Goal: Information Seeking & Learning: Find specific page/section

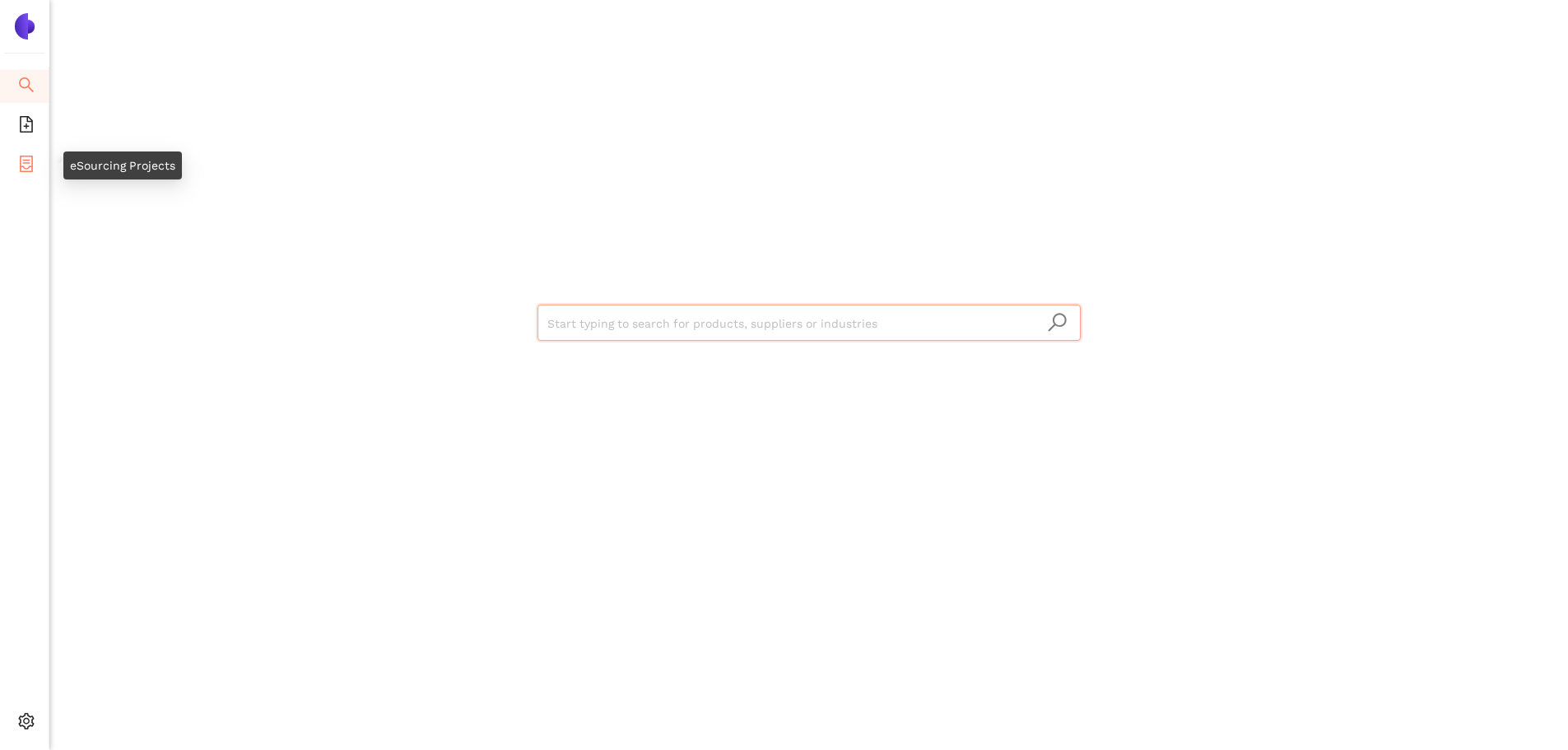
click at [19, 175] on span "container" at bounding box center [26, 166] width 17 height 33
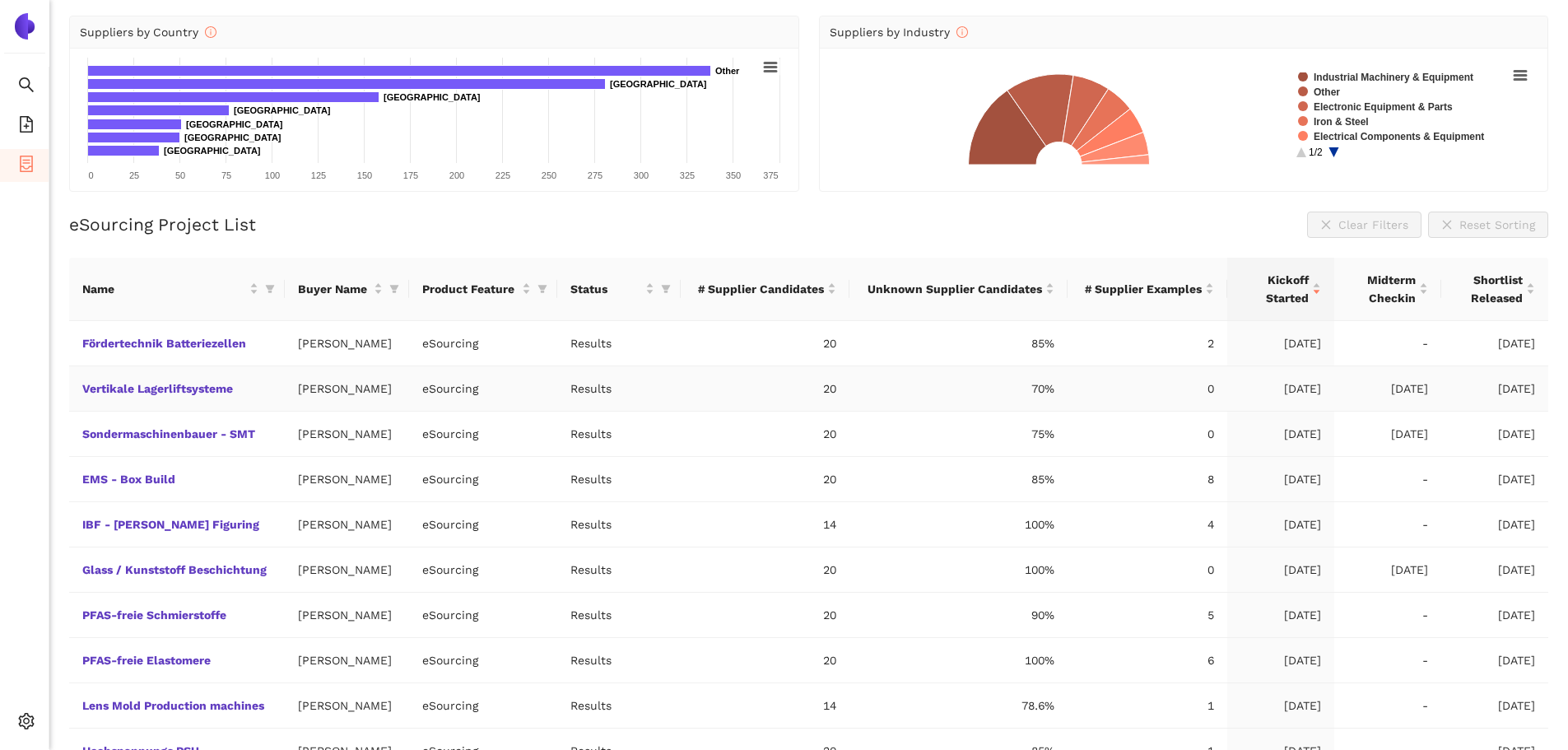
scroll to position [241, 0]
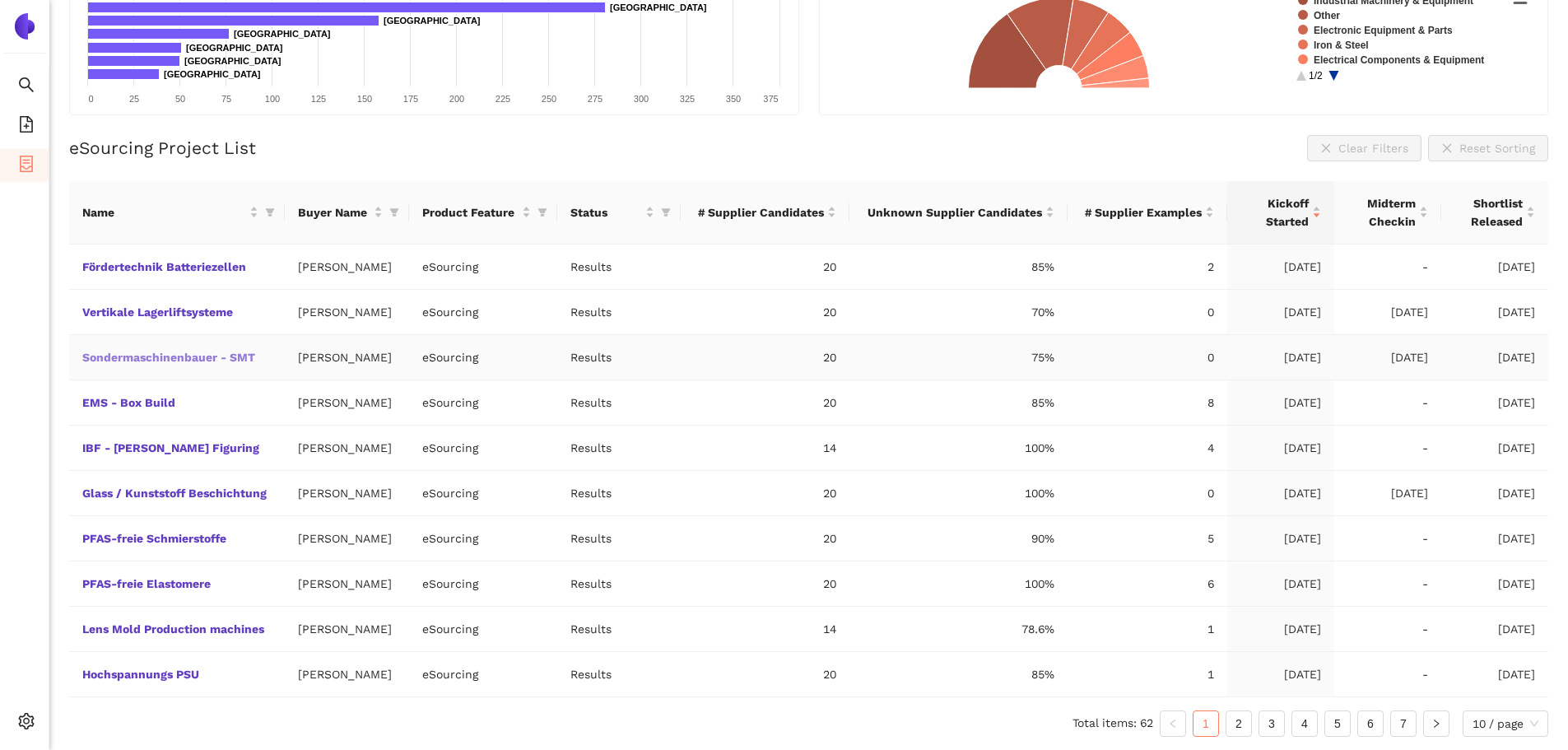
click at [0, 0] on link "Sondermaschinenbauer - SMT" at bounding box center [0, 0] width 0 height 0
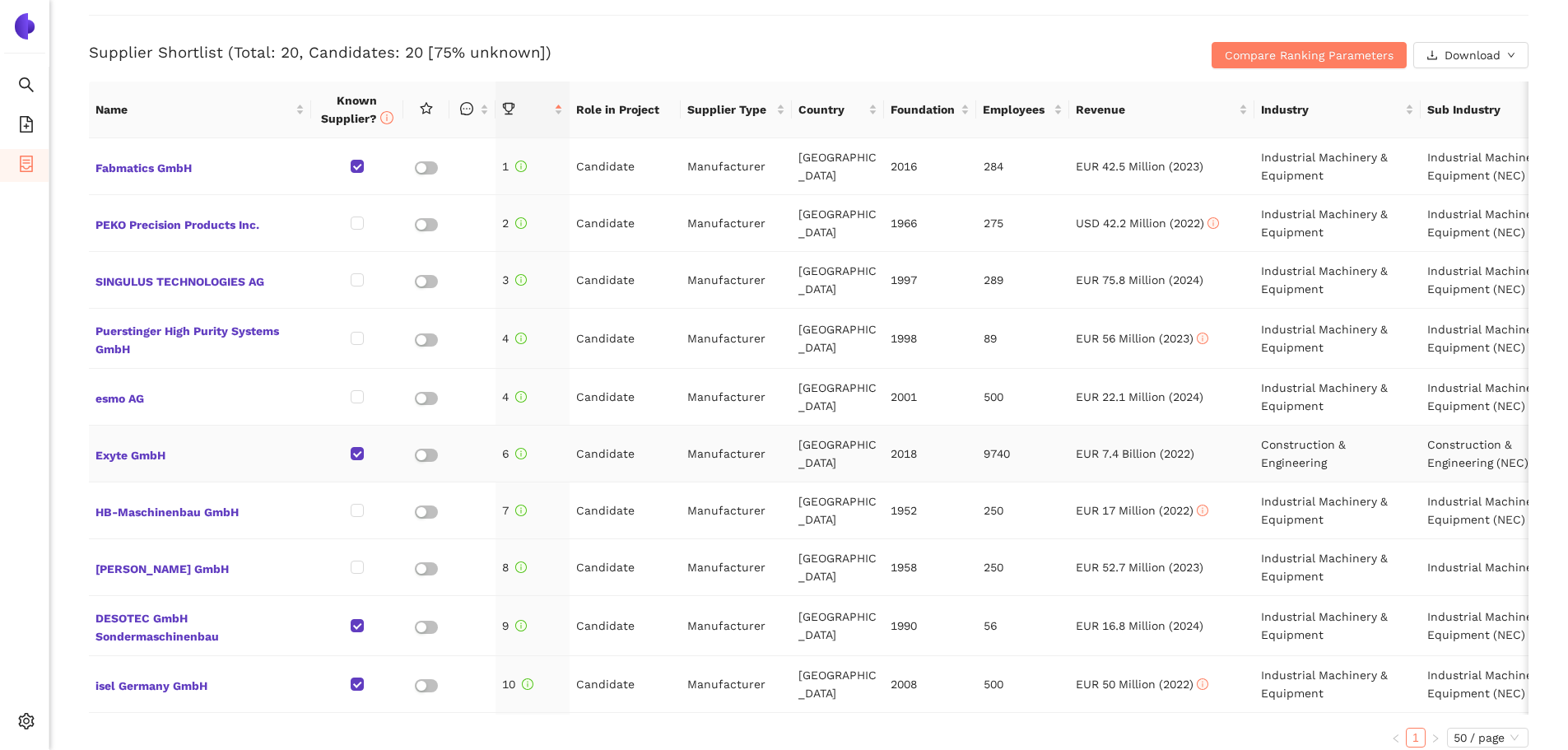
scroll to position [576, 0]
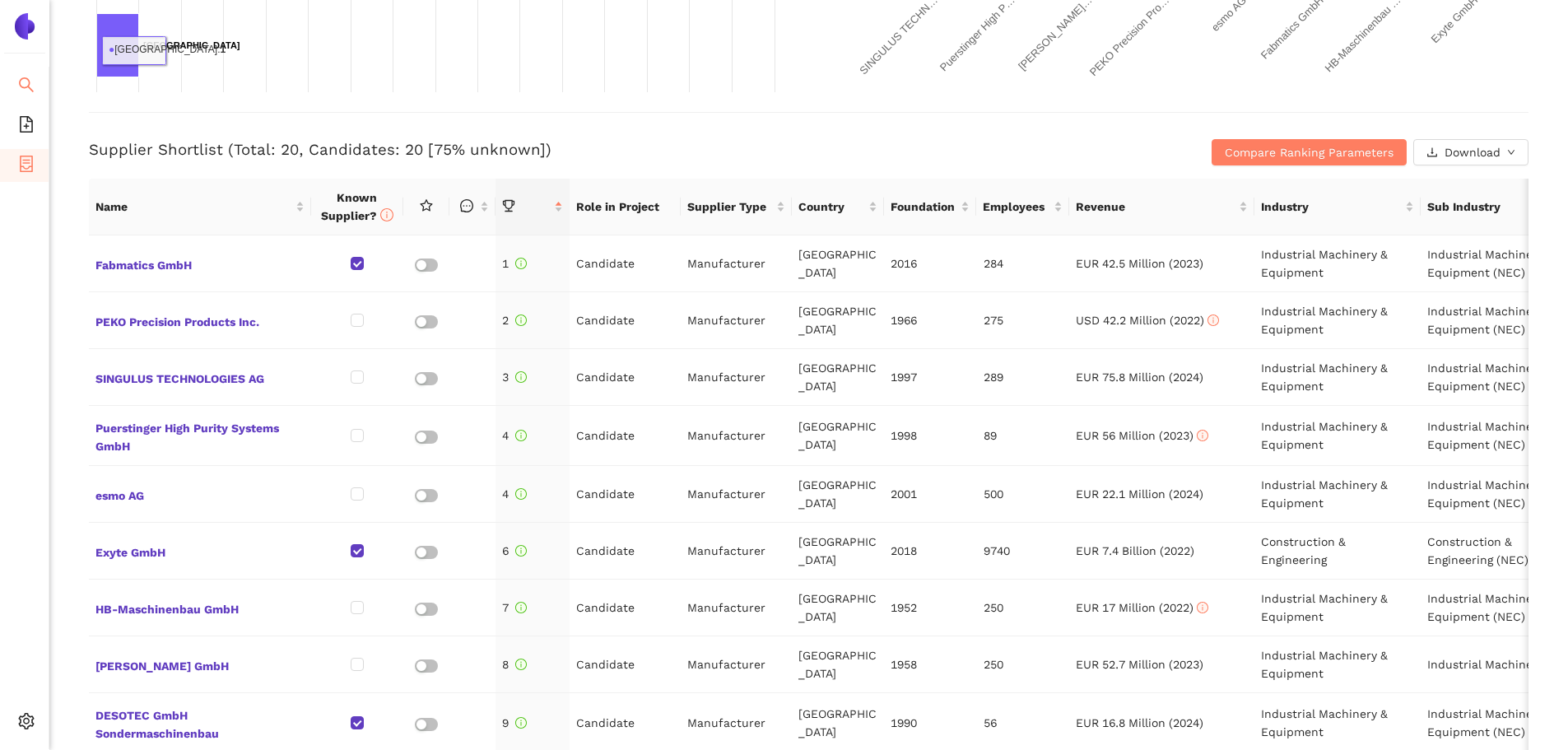
click at [13, 26] on img at bounding box center [25, 26] width 26 height 26
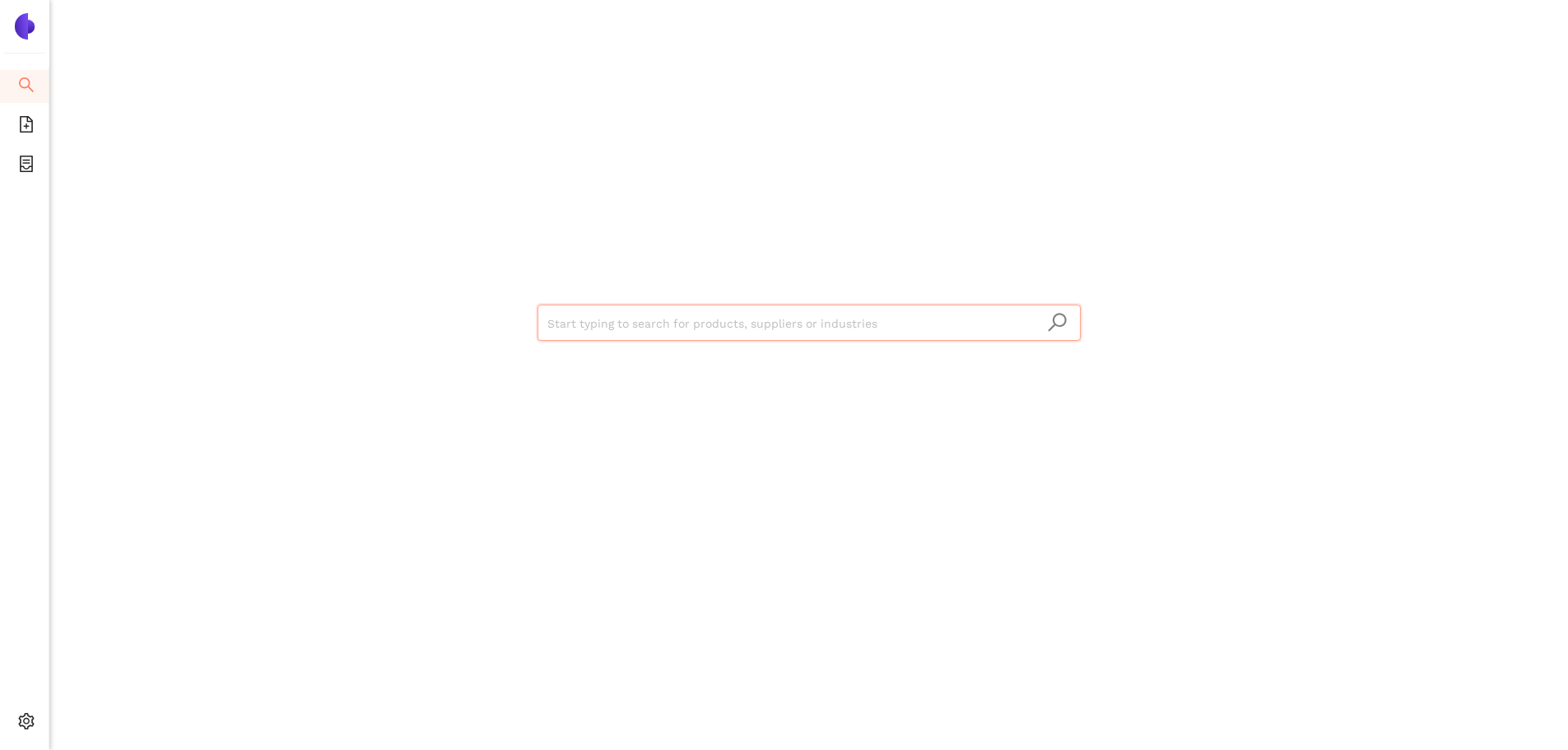
click at [651, 324] on input "search" at bounding box center [808, 323] width 523 height 36
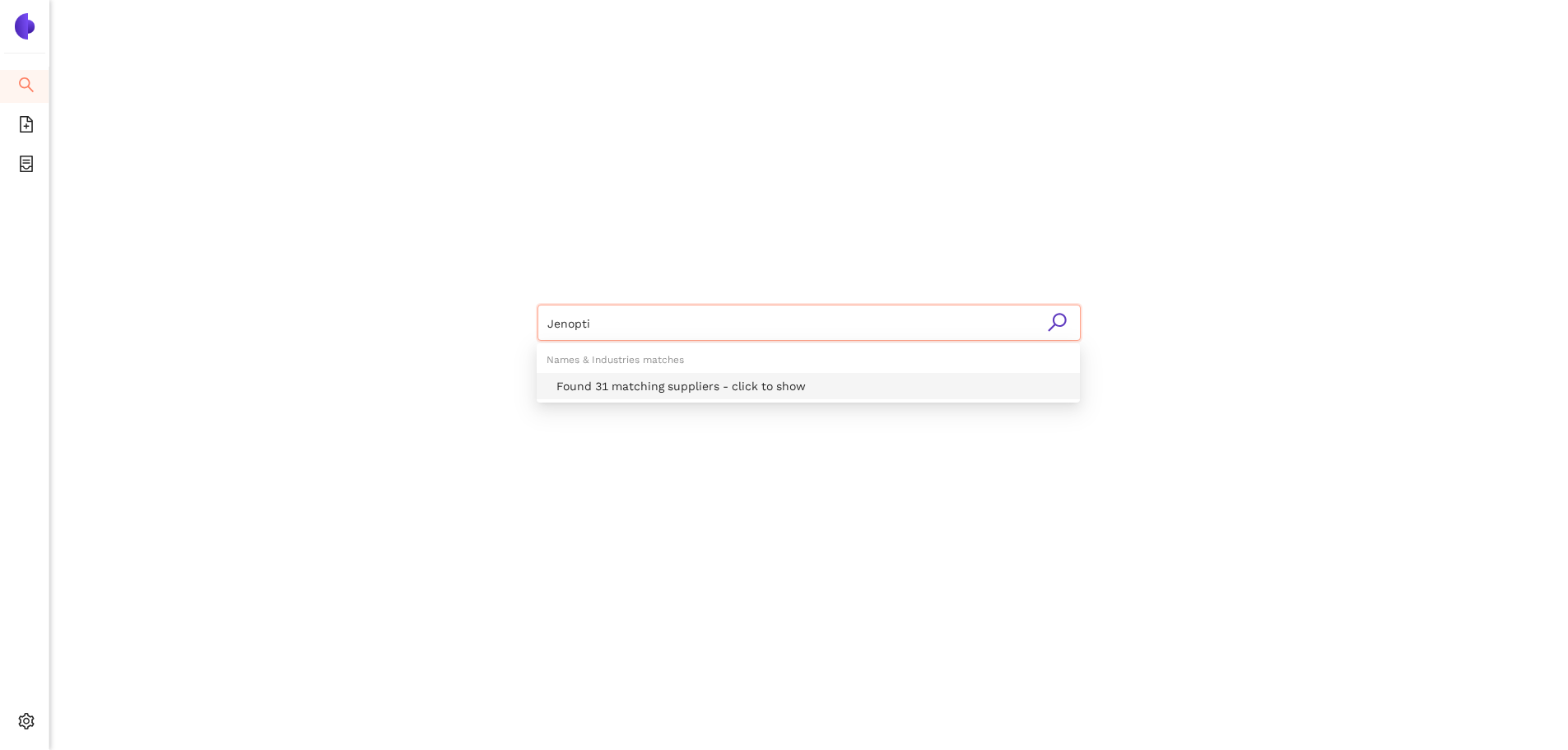
type input "Jenoptic"
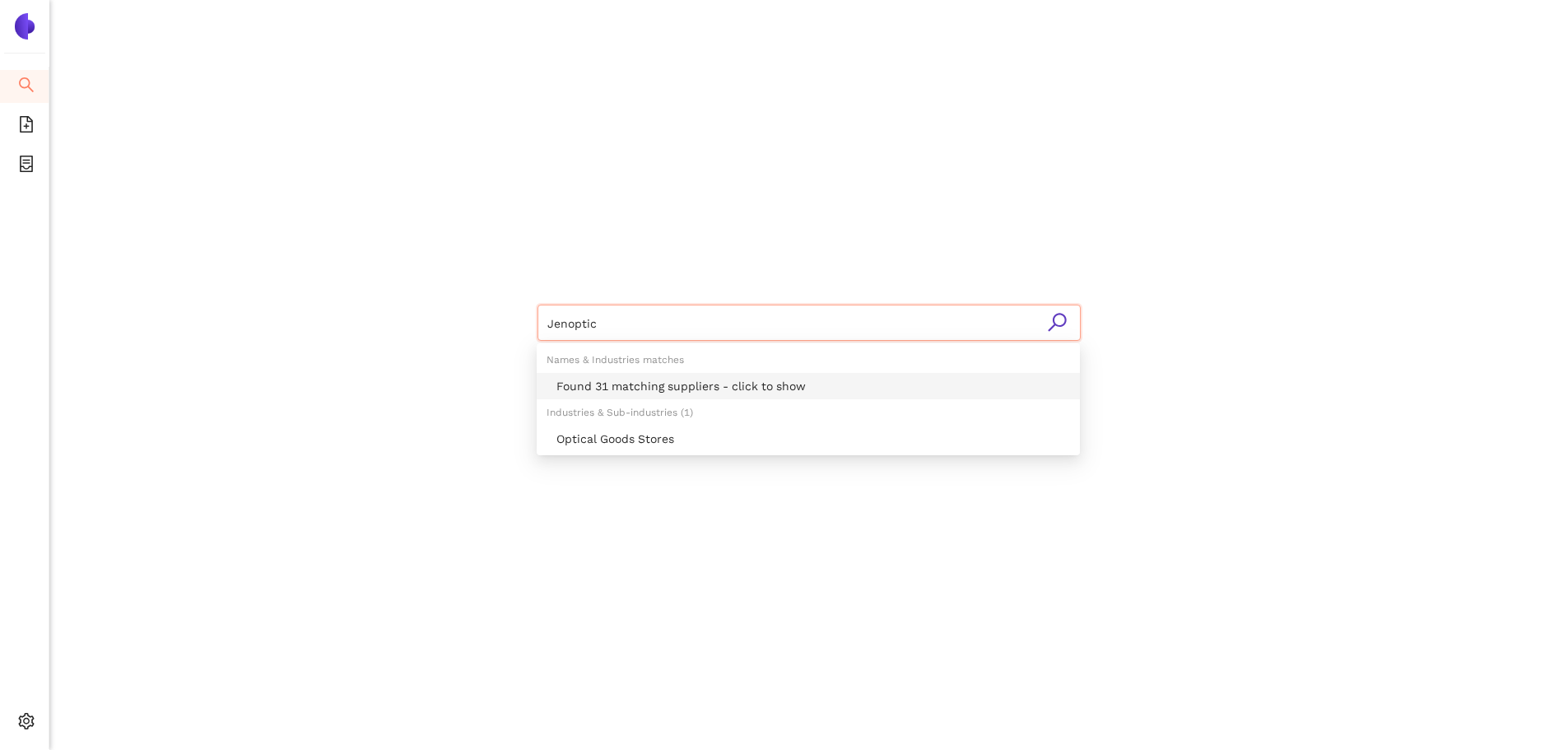
click at [632, 385] on div "Found 31 matching suppliers - click to show" at bounding box center [812, 386] width 513 height 18
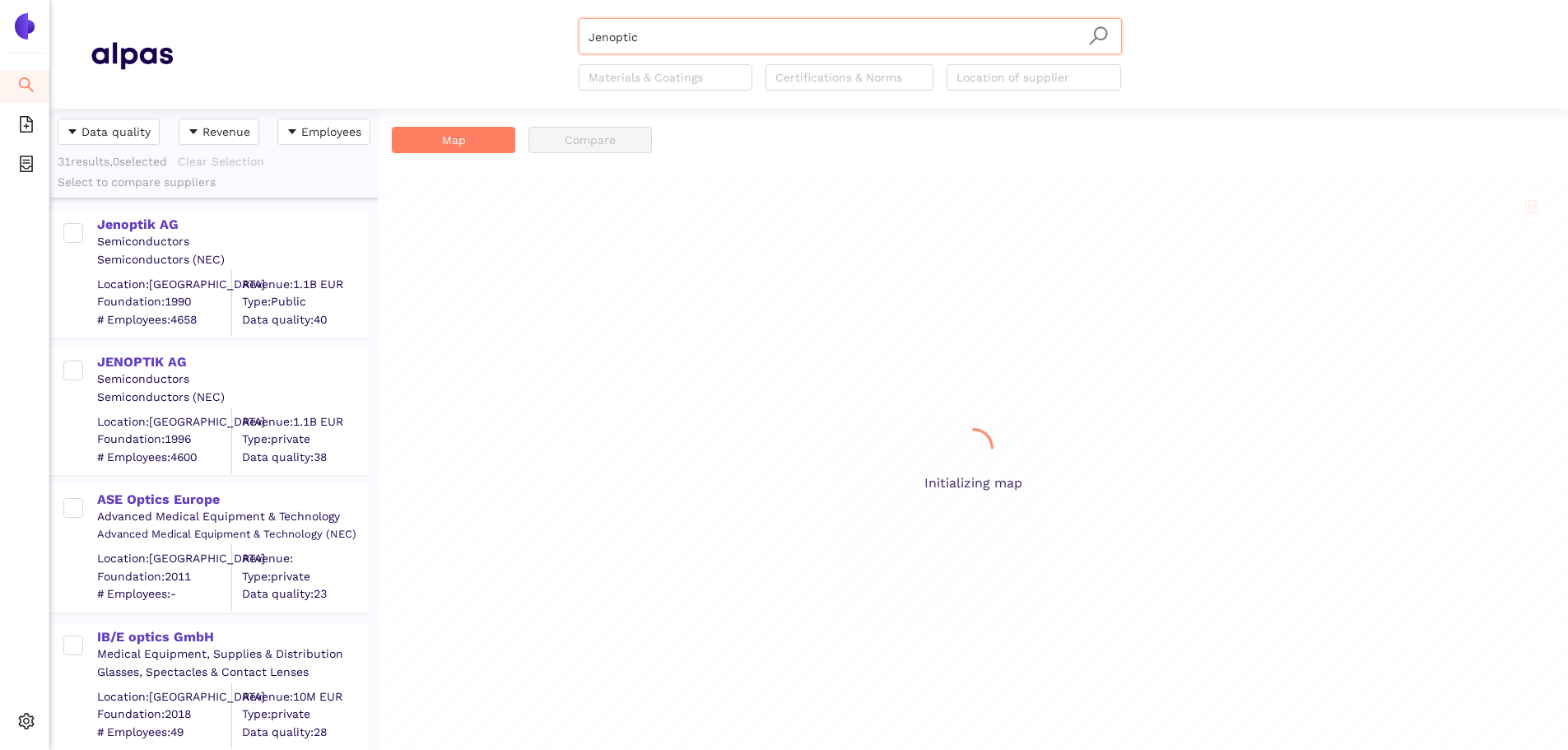
scroll to position [629, 317]
click at [157, 222] on div "Jenoptik AG" at bounding box center [231, 224] width 270 height 18
